Goal: Task Accomplishment & Management: Manage account settings

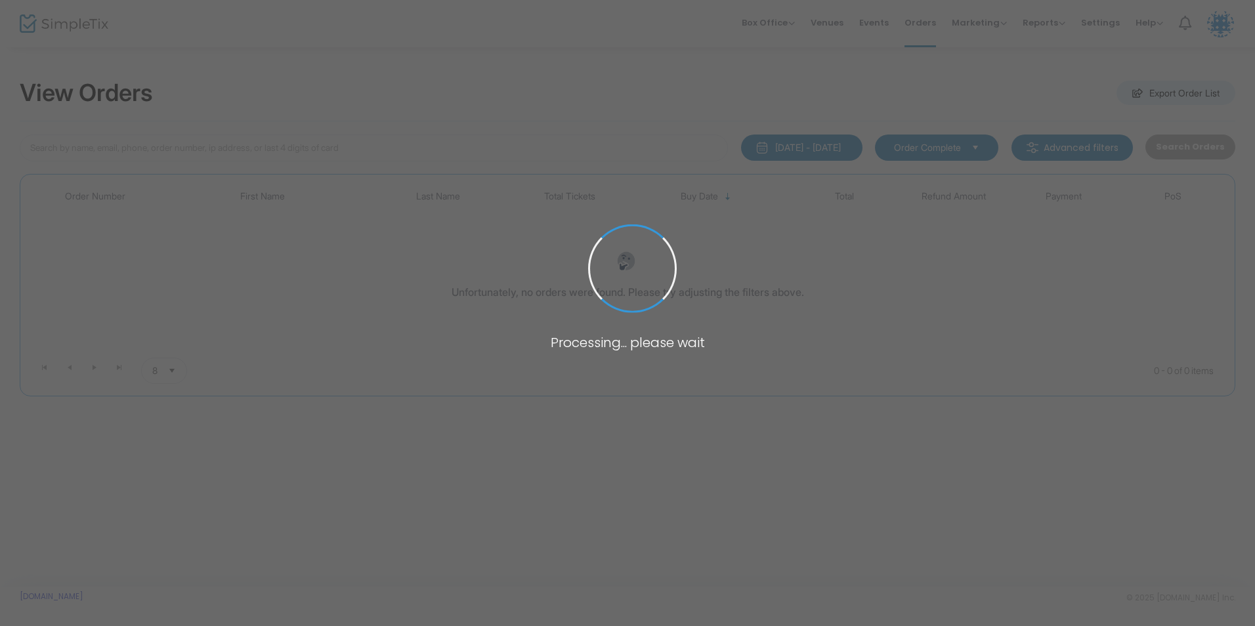
type input "[PERSON_NAME]"
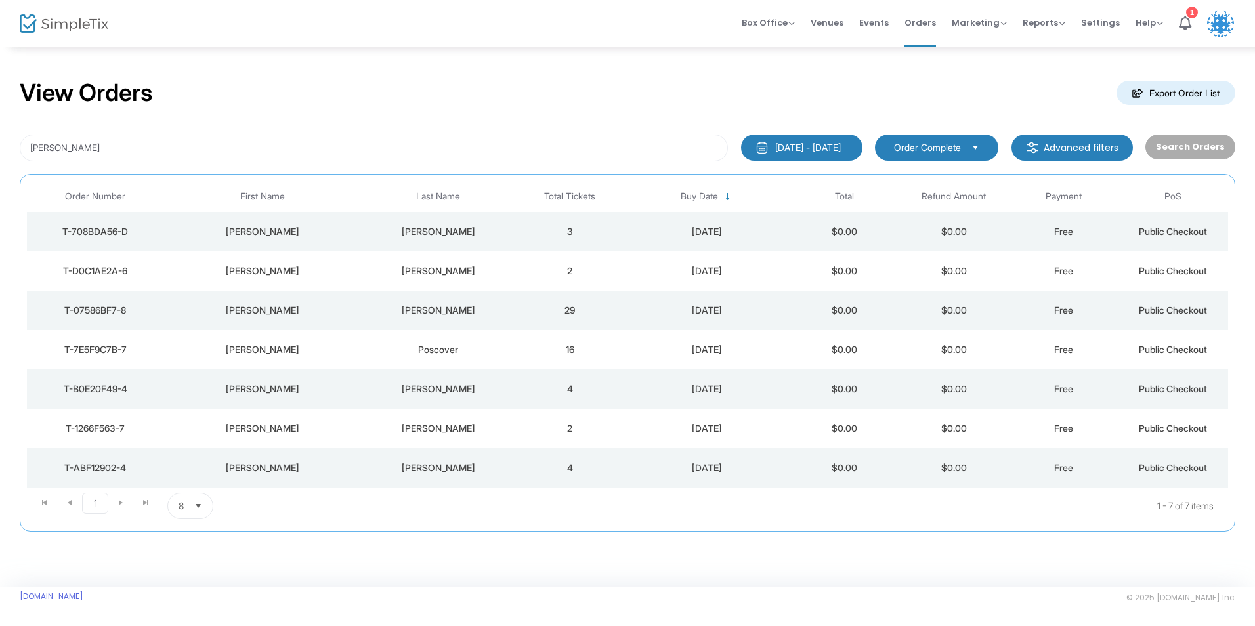
click at [374, 310] on div "[PERSON_NAME]" at bounding box center [438, 310] width 147 height 13
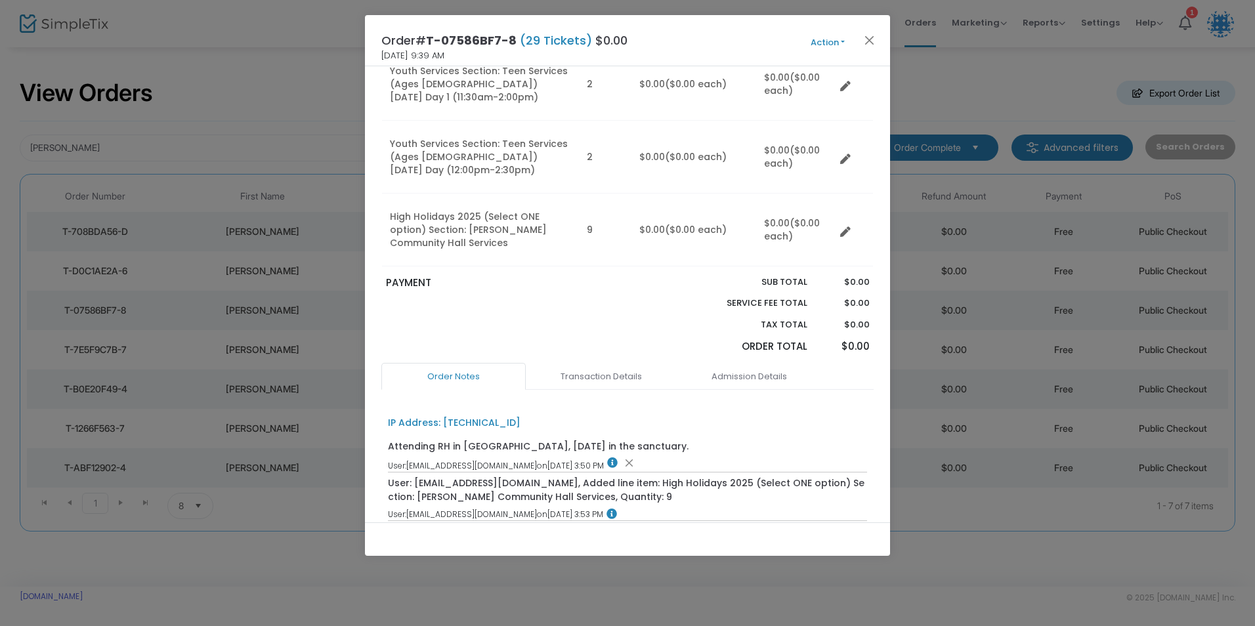
scroll to position [591, 0]
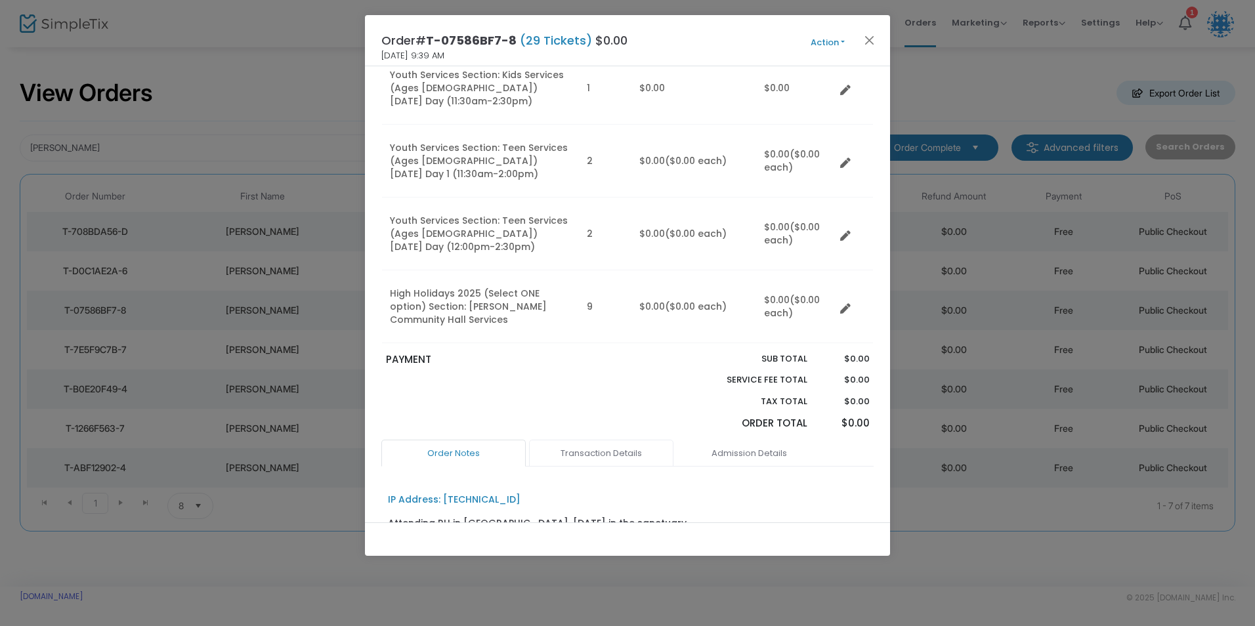
click at [597, 440] on link "Transaction Details" at bounding box center [601, 454] width 144 height 28
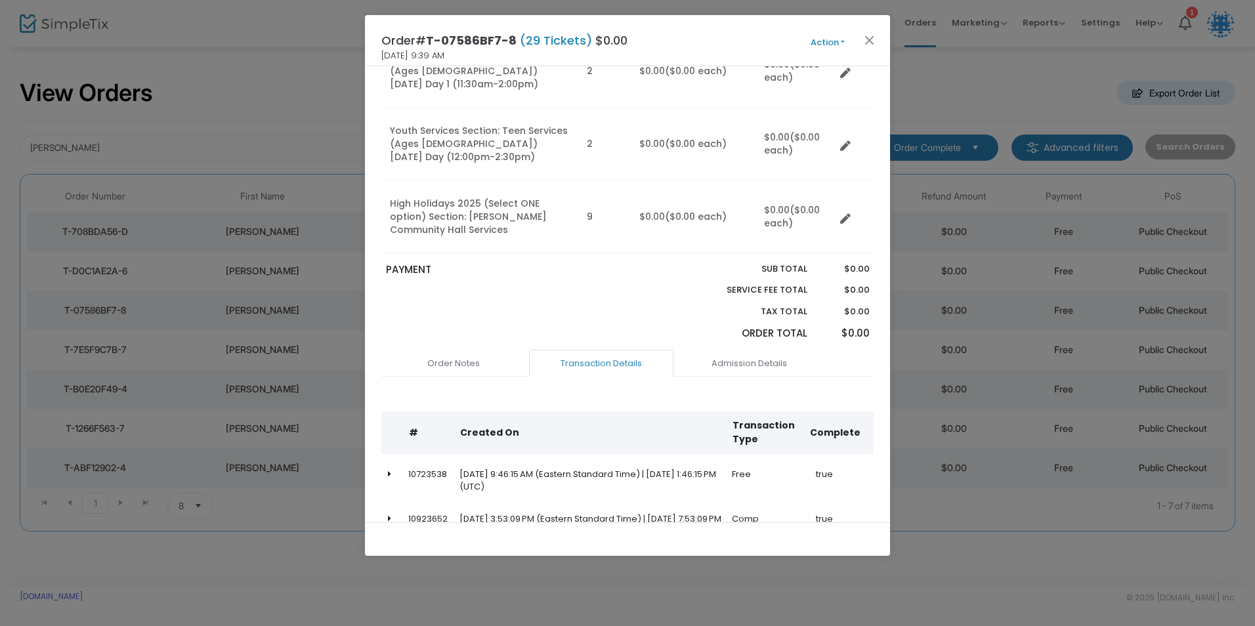
scroll to position [704, 0]
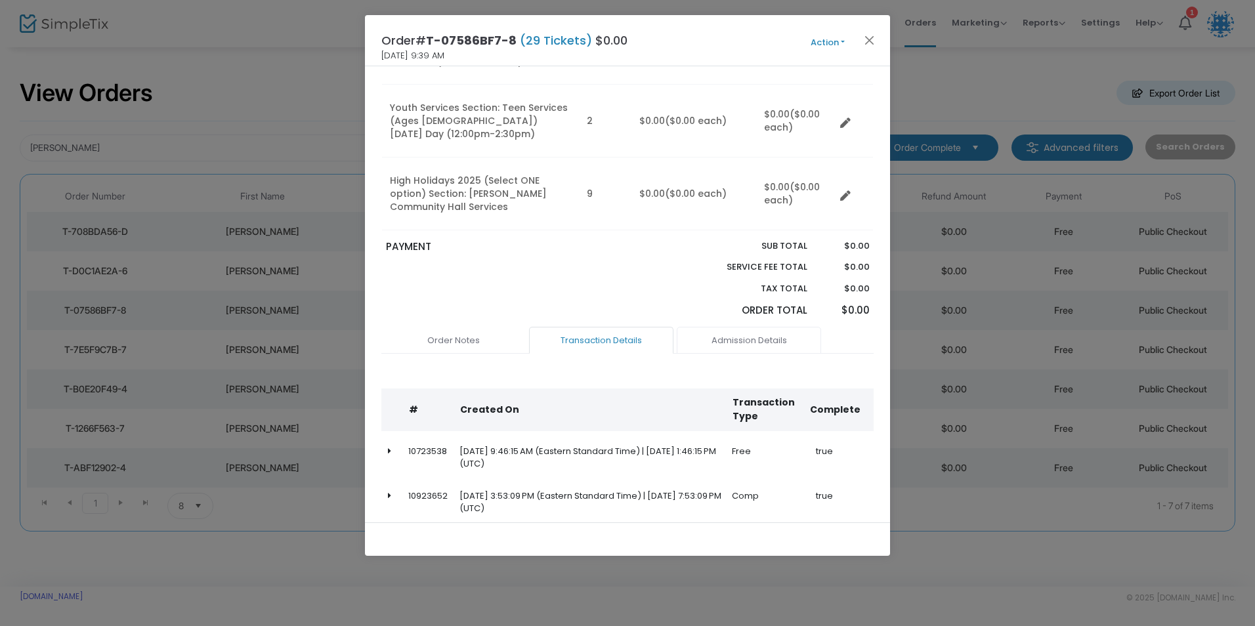
click at [729, 327] on link "Admission Details" at bounding box center [749, 341] width 144 height 28
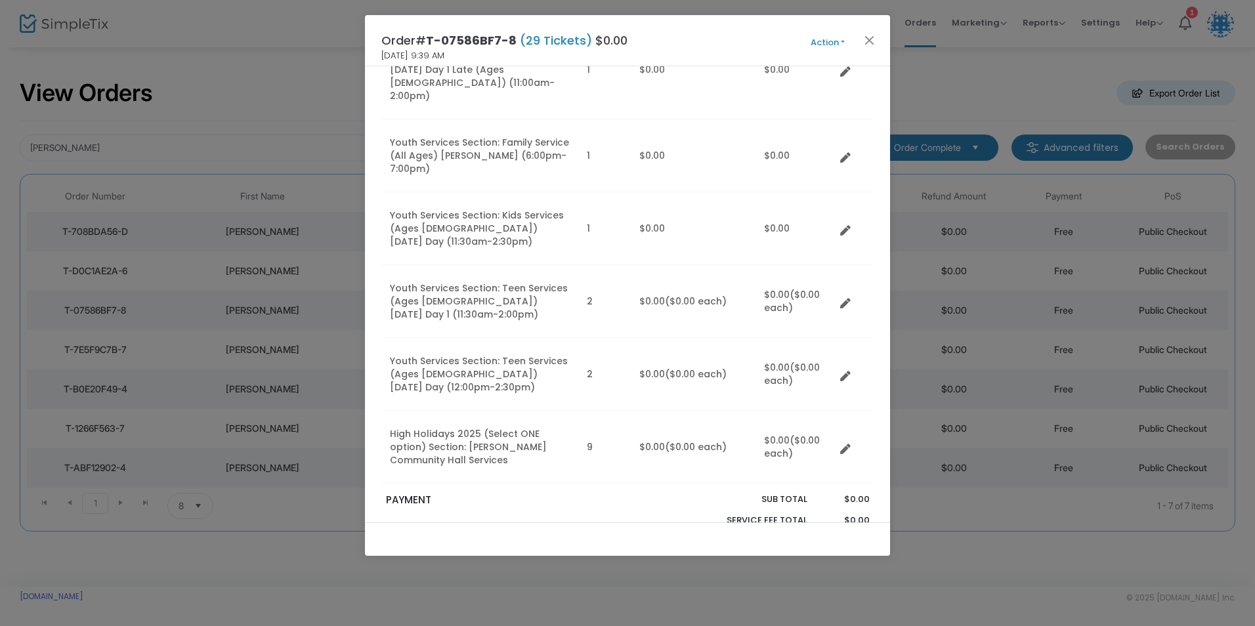
scroll to position [525, 0]
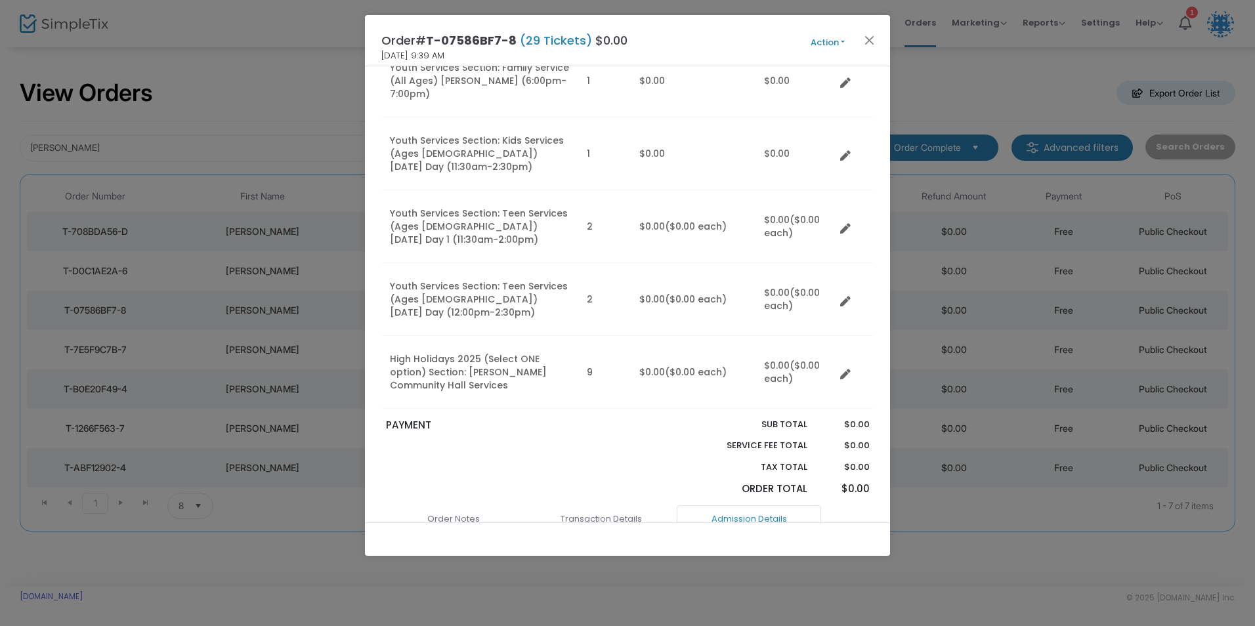
click at [824, 39] on button "Action" at bounding box center [827, 42] width 79 height 14
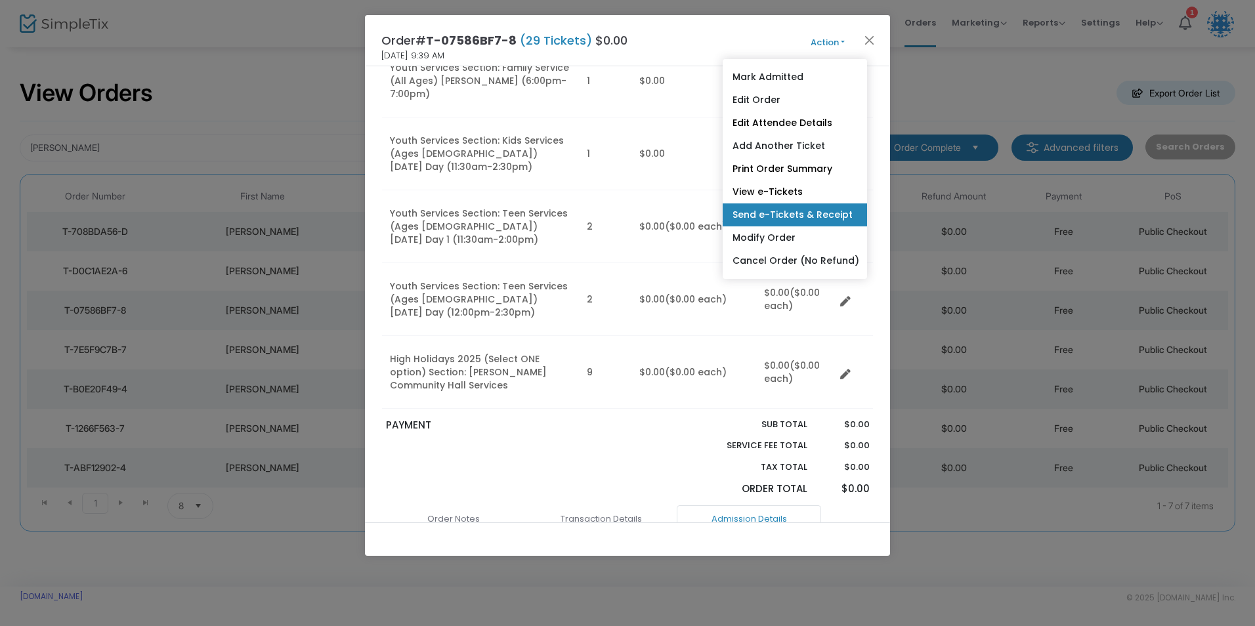
click at [795, 213] on link "Send e-Tickets & Receipt" at bounding box center [795, 214] width 144 height 23
type input "[PERSON_NAME][EMAIL_ADDRESS][PERSON_NAME][DOMAIN_NAME]"
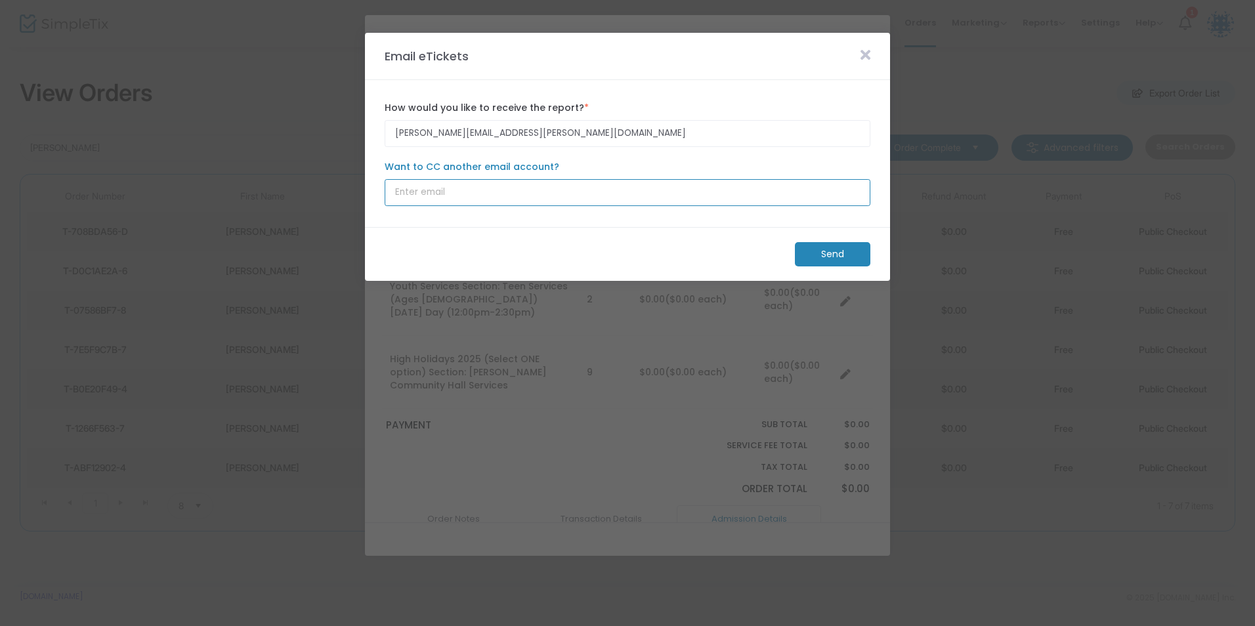
click at [460, 189] on input "Want to CC another email account?" at bounding box center [628, 192] width 486 height 27
click at [811, 256] on m-button "Send" at bounding box center [832, 254] width 75 height 24
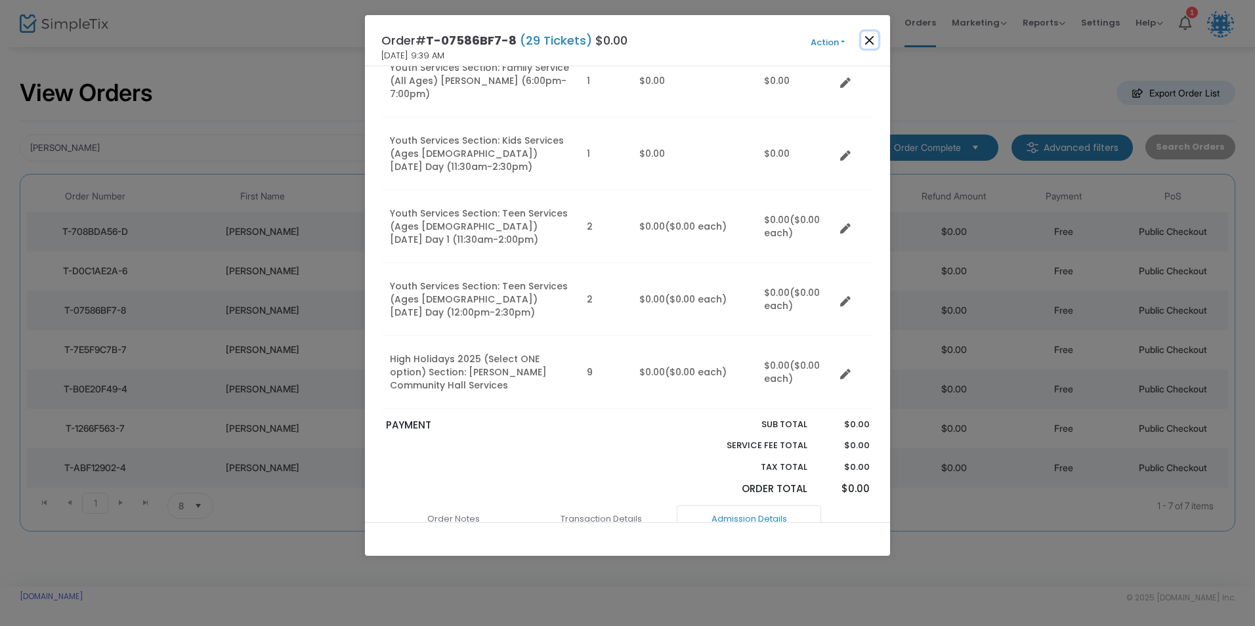
click at [872, 40] on button "Close" at bounding box center [869, 40] width 17 height 17
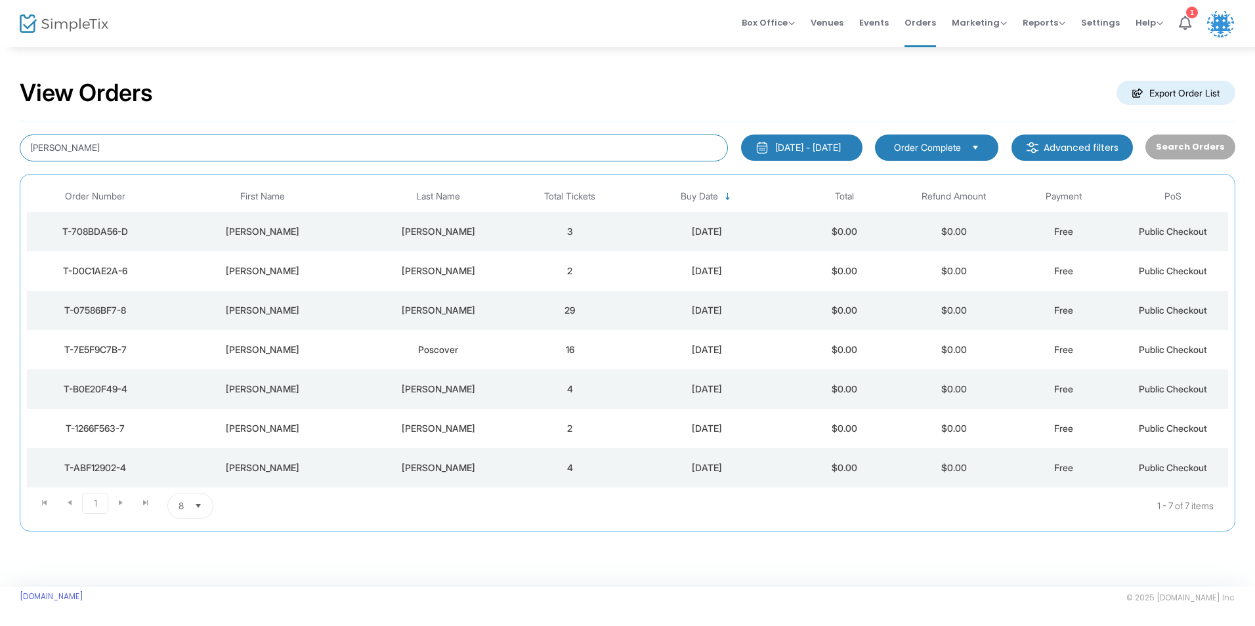
drag, startPoint x: 107, startPoint y: 153, endPoint x: -21, endPoint y: 149, distance: 128.1
click at [0, 149] on html "Processing... please wait Box Office Sell Tickets Bookings Sell Season Pass Ven…" at bounding box center [627, 313] width 1255 height 626
type input "farb"
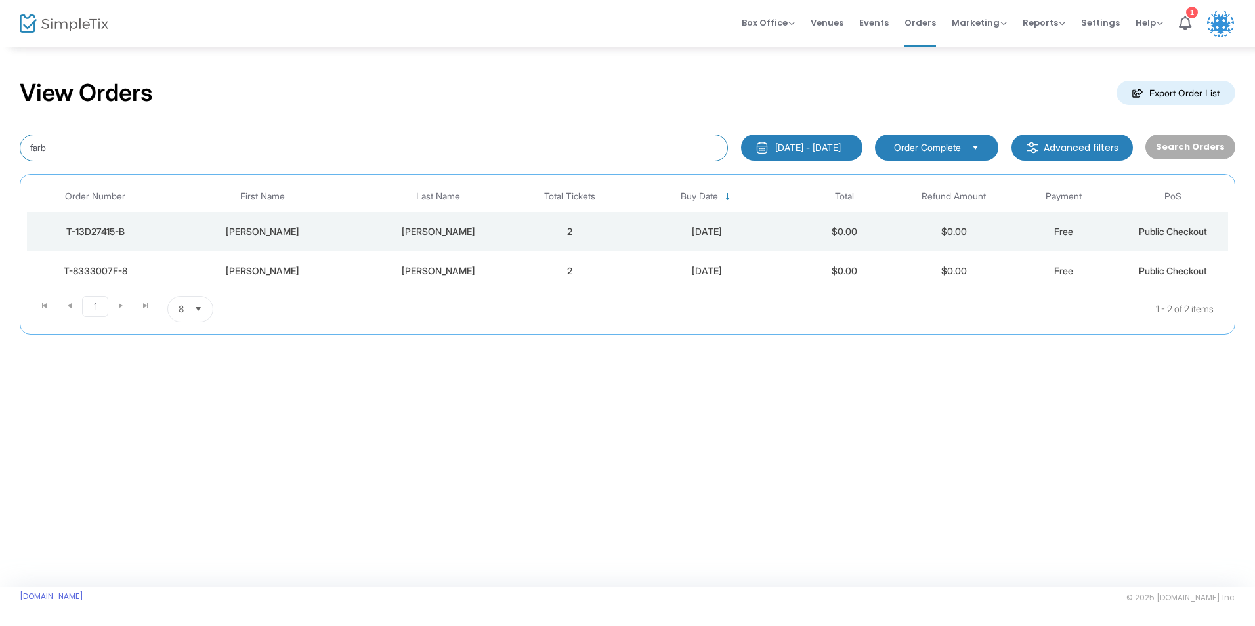
drag, startPoint x: 121, startPoint y: 149, endPoint x: 30, endPoint y: 149, distance: 91.9
click at [30, 149] on input "farb" at bounding box center [374, 148] width 708 height 27
type input "zion"
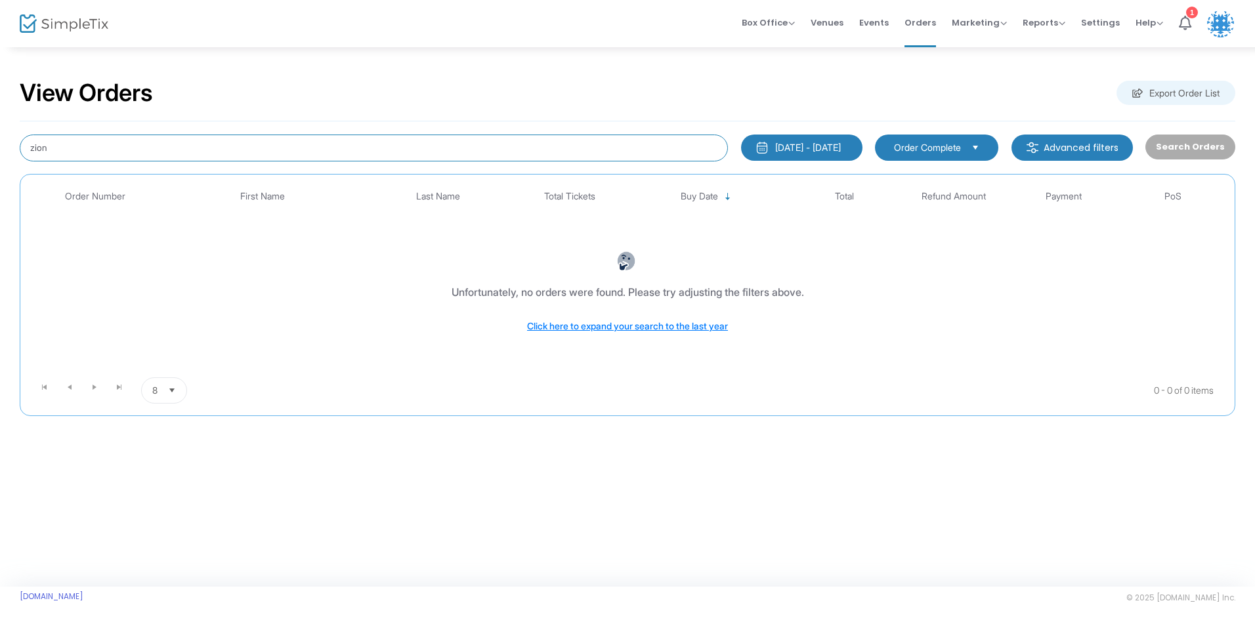
drag, startPoint x: 66, startPoint y: 150, endPoint x: 12, endPoint y: 150, distance: 53.8
click at [12, 150] on div "View Orders Export Order List zion [DATE] - [DATE] Last 30 Days [DATE] [DATE] T…" at bounding box center [627, 254] width 1255 height 416
